Goal: Find specific page/section: Find specific page/section

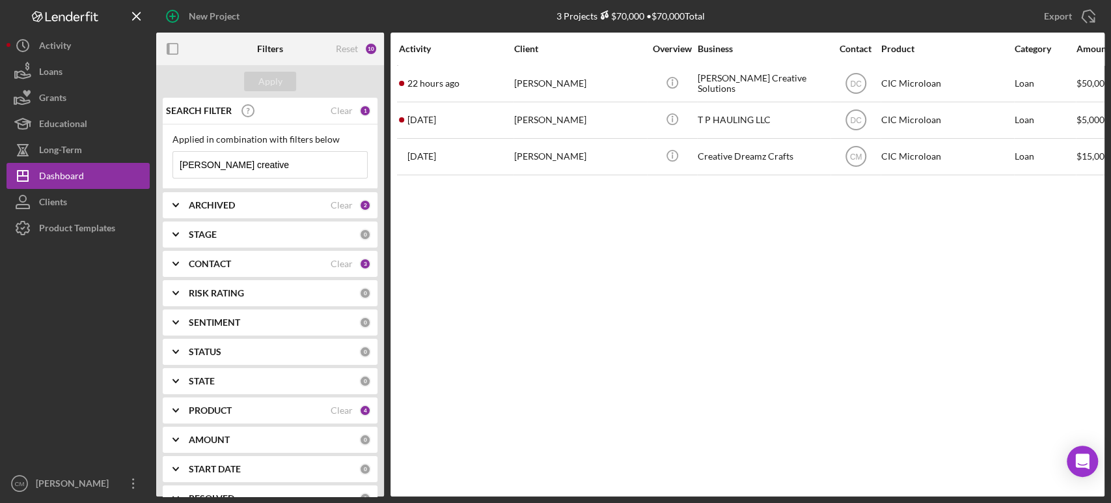
click at [331, 164] on input "[PERSON_NAME] creative" at bounding box center [270, 165] width 194 height 26
type input "[PERSON_NAME]"
click at [289, 82] on button "Apply" at bounding box center [270, 82] width 52 height 20
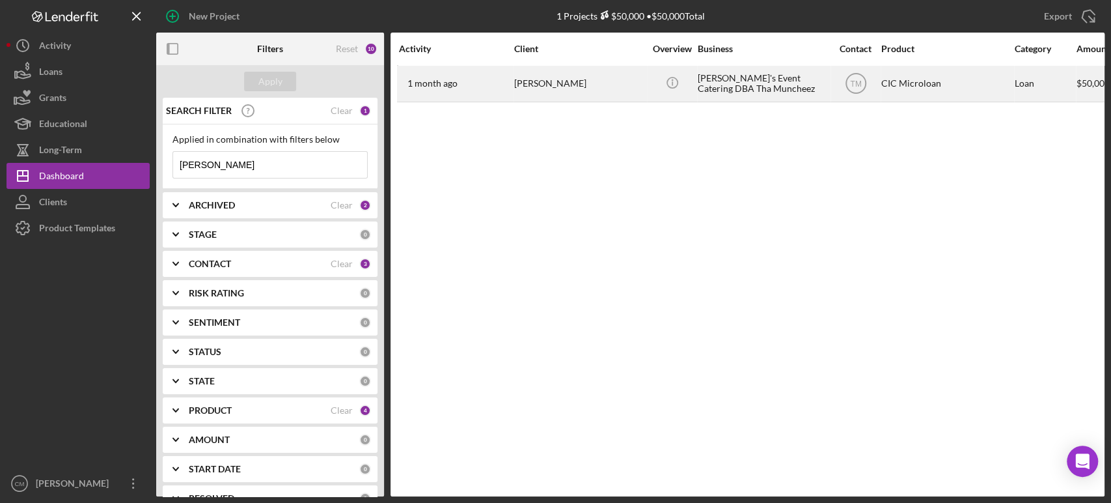
click at [738, 78] on div "[PERSON_NAME]'s Event Catering DBA Tha Muncheez" at bounding box center [763, 83] width 130 height 35
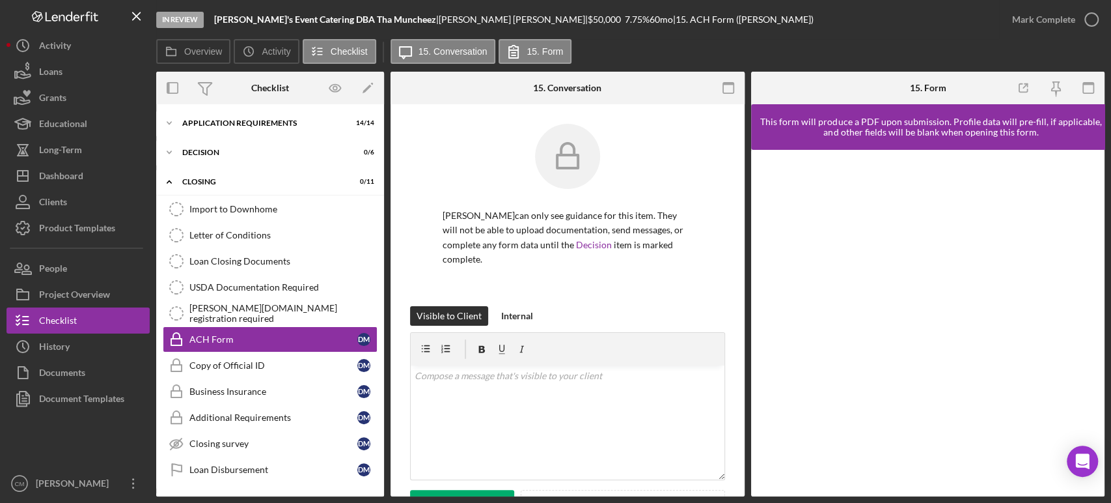
scroll to position [26, 0]
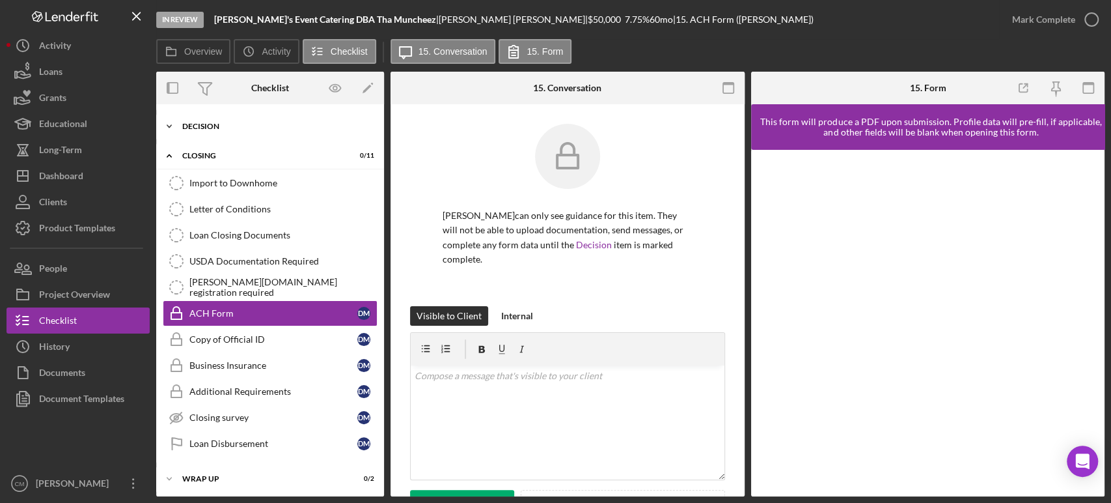
click at [200, 124] on div "Decision" at bounding box center [275, 126] width 186 height 8
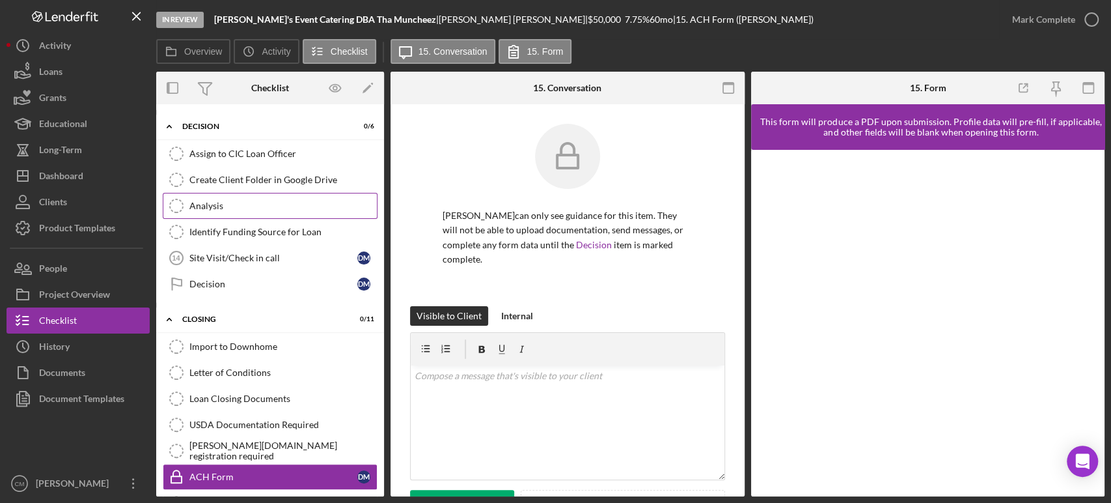
scroll to position [0, 0]
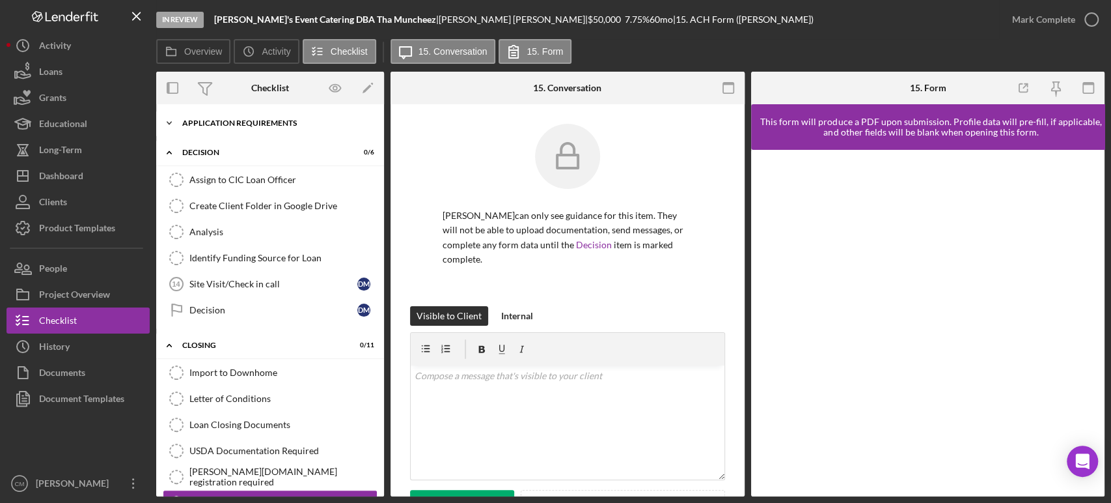
click at [193, 118] on div "Icon/Expander APPLICATION REQUIREMENTS 14 / 14" at bounding box center [270, 123] width 228 height 26
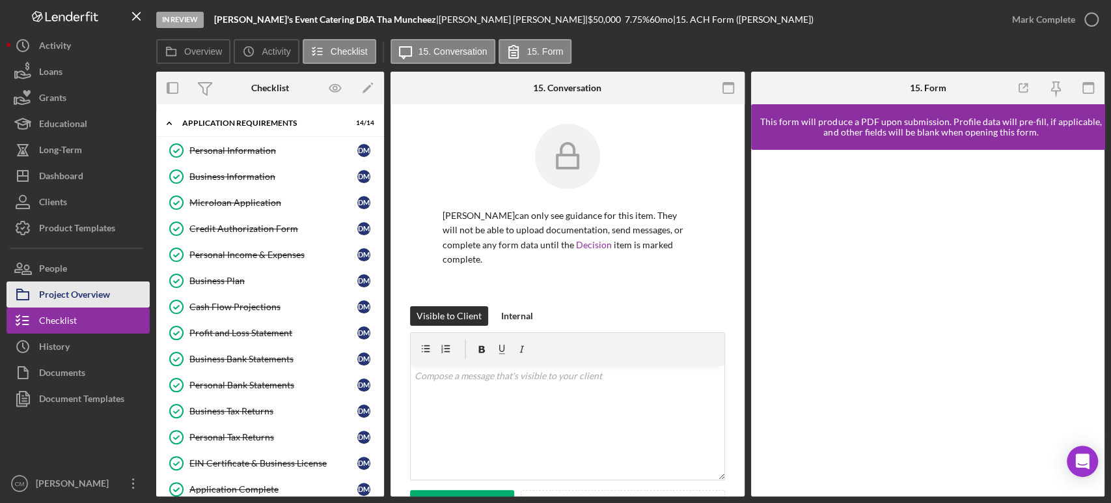
click at [94, 301] on div "Project Overview" at bounding box center [74, 295] width 71 height 29
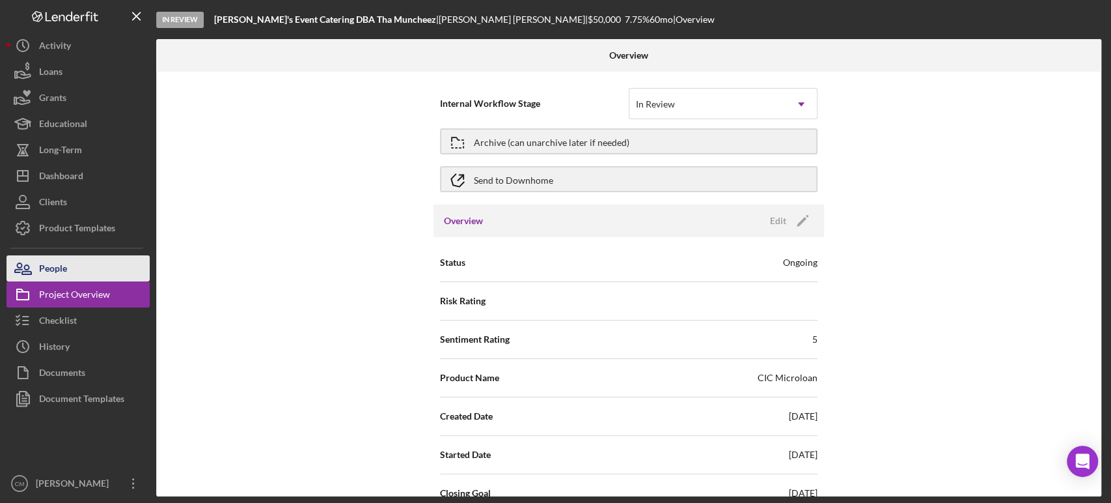
click at [86, 262] on button "People" at bounding box center [78, 268] width 143 height 26
